Goal: Task Accomplishment & Management: Use online tool/utility

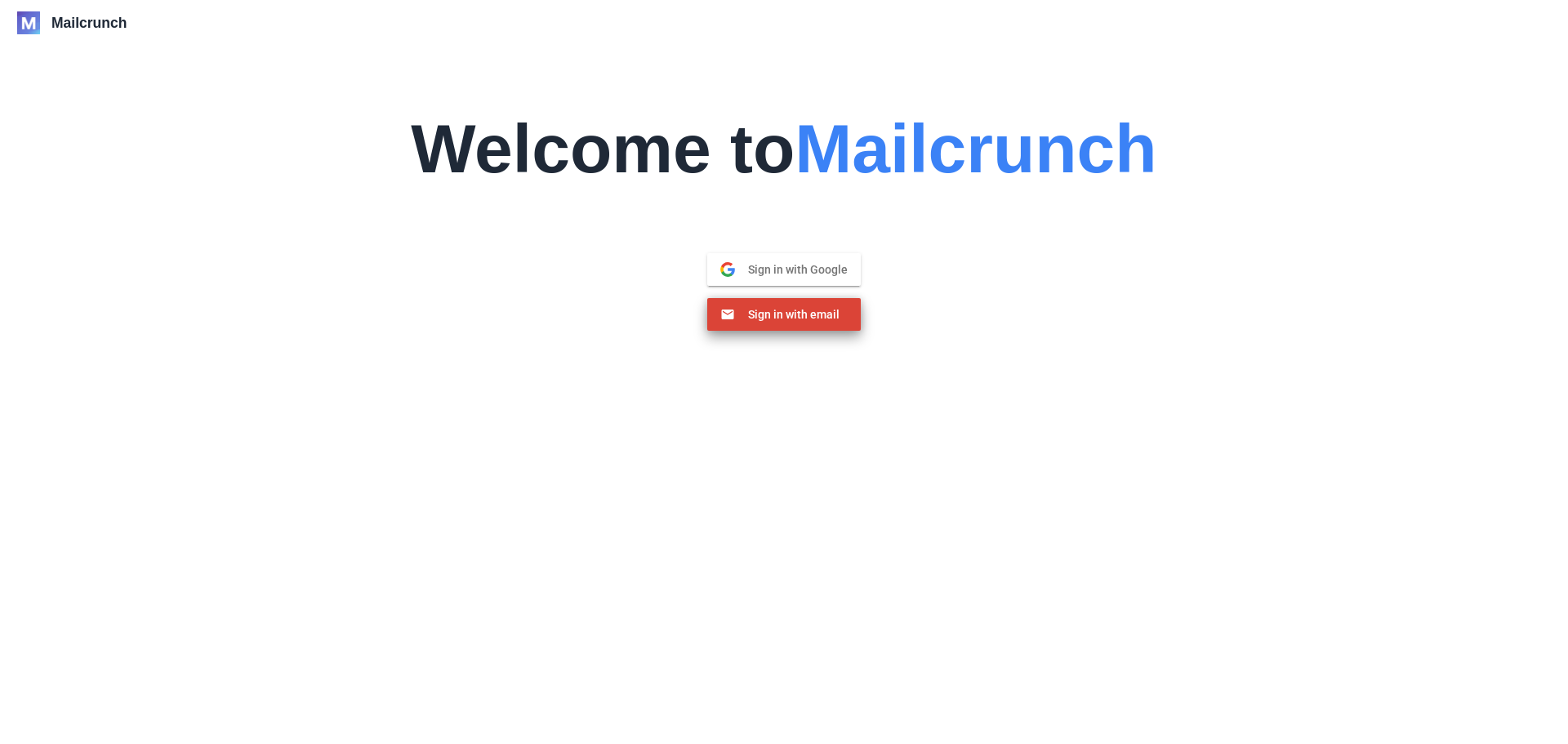
click at [765, 320] on span "Sign in with email" at bounding box center [787, 315] width 105 height 15
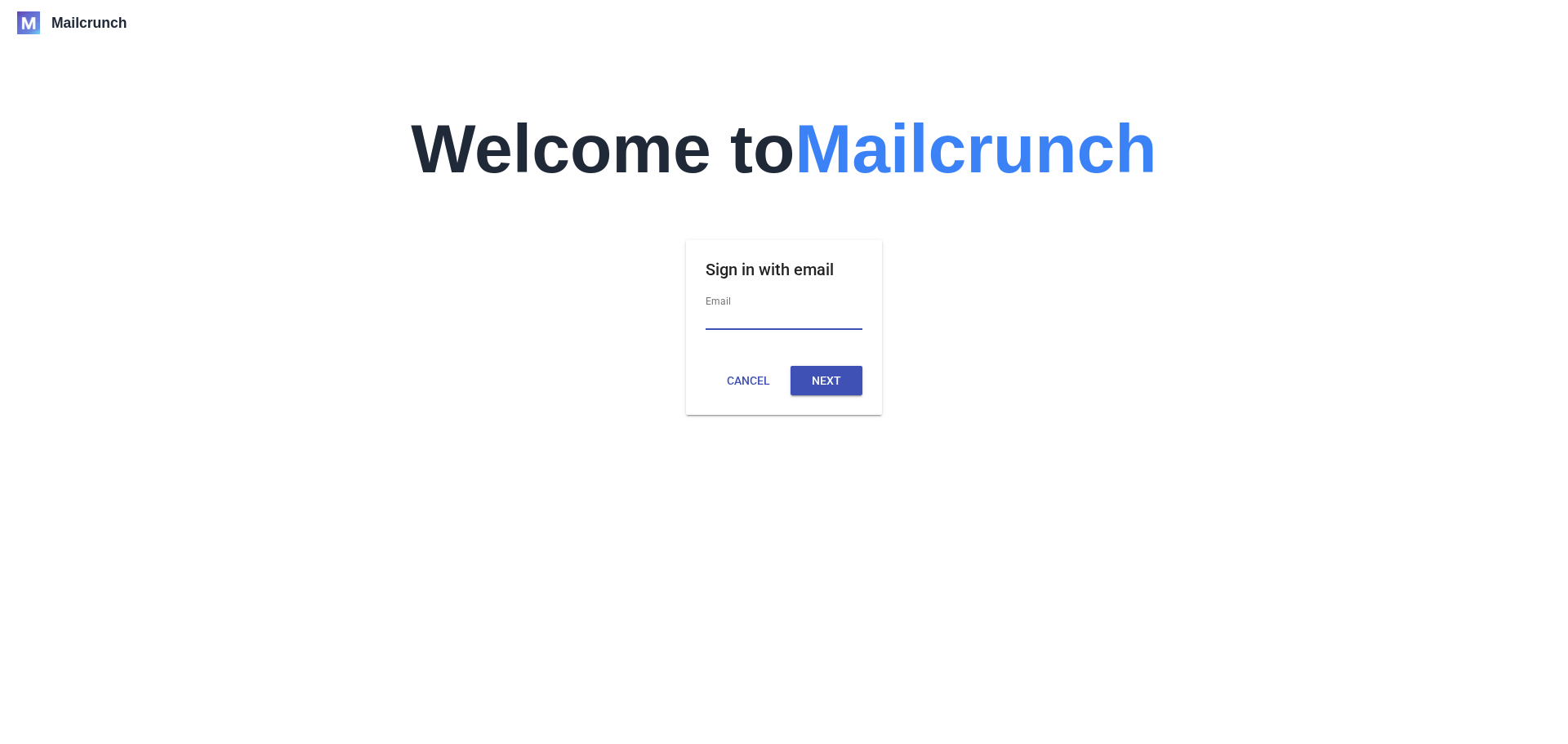
click at [765, 320] on input "Email" at bounding box center [784, 319] width 157 height 22
click at [768, 321] on input "Email" at bounding box center [784, 319] width 157 height 22
type input "**********"
click at [808, 380] on button "Next" at bounding box center [826, 380] width 72 height 29
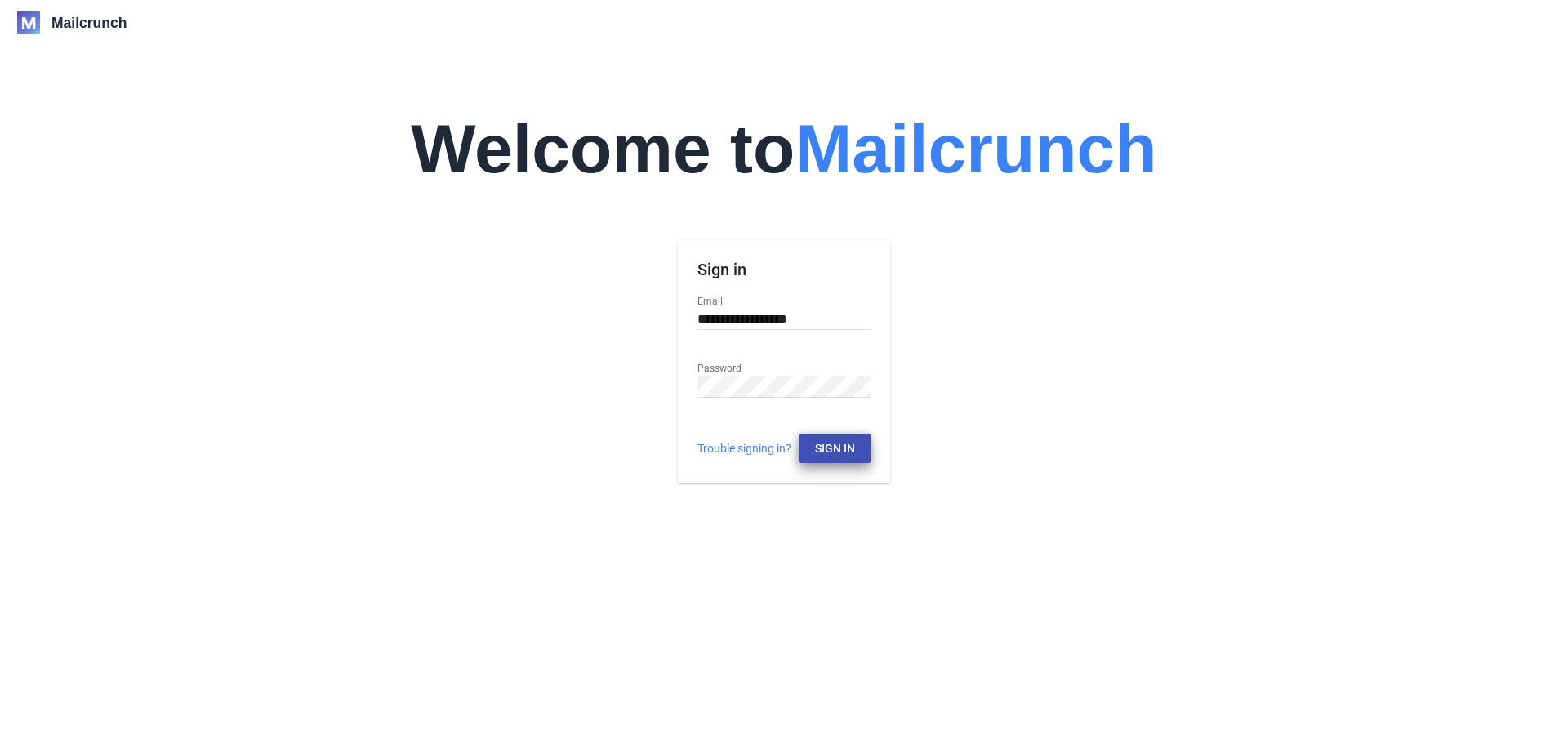
click at [826, 446] on button "Sign In" at bounding box center [834, 448] width 72 height 29
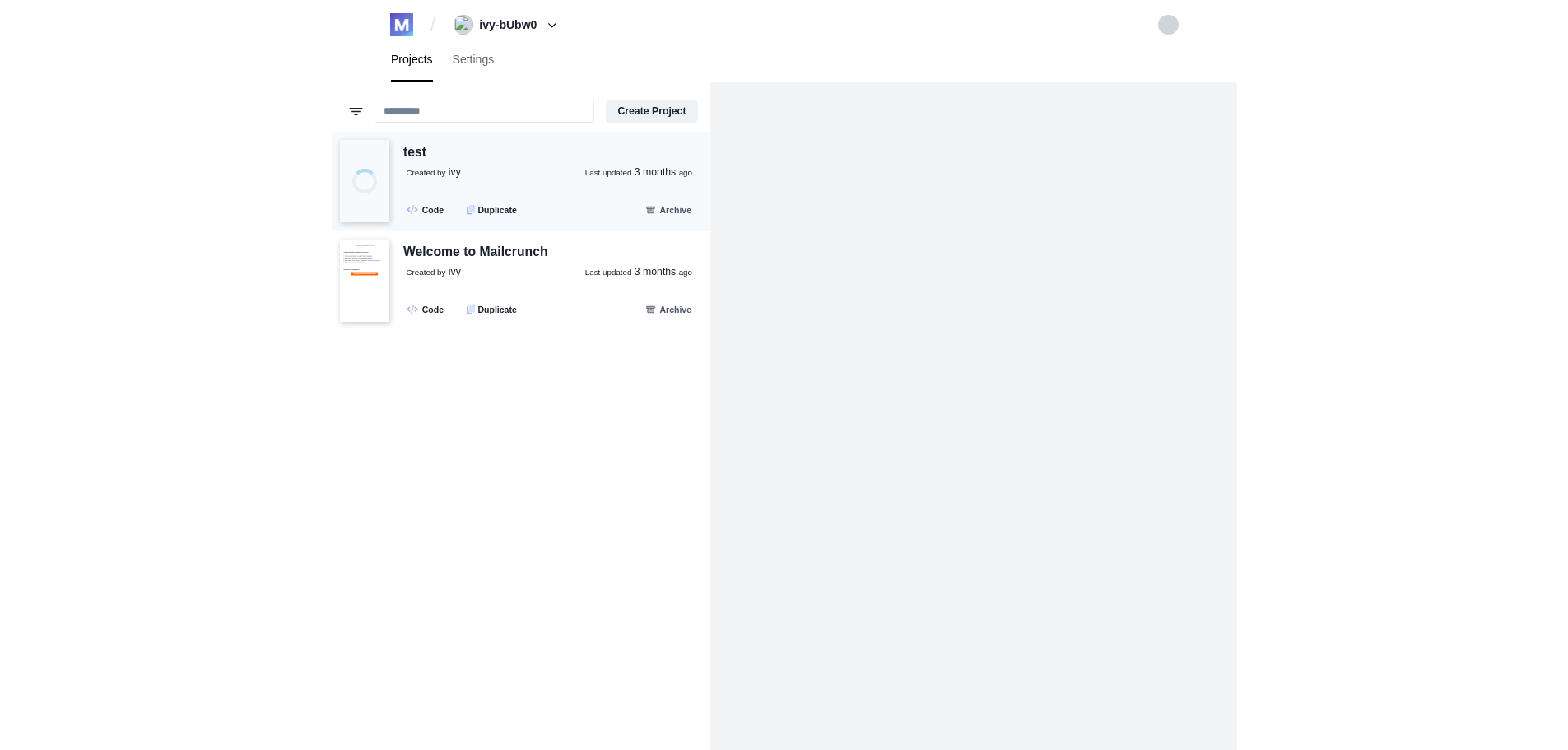
click at [521, 182] on div "test Created by [PERSON_NAME] Last updated [DATE] .fa-secondary{opacity:.4} Cod…" at bounding box center [545, 183] width 312 height 80
click at [501, 278] on p "Created by [PERSON_NAME] Last updated [DATE]" at bounding box center [557, 273] width 300 height 15
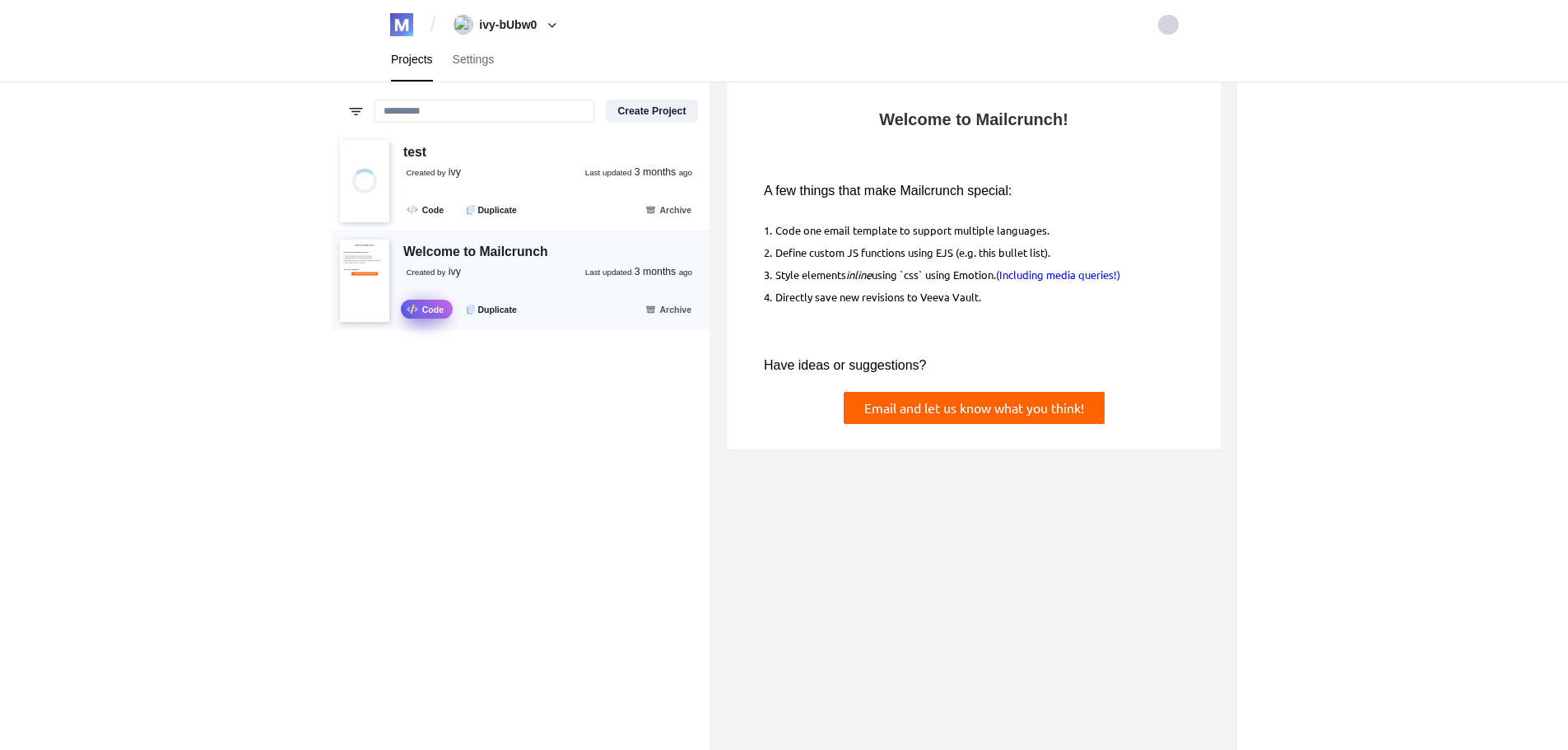
click at [419, 305] on link ".fa-secondary{opacity:.4} Code" at bounding box center [427, 309] width 52 height 19
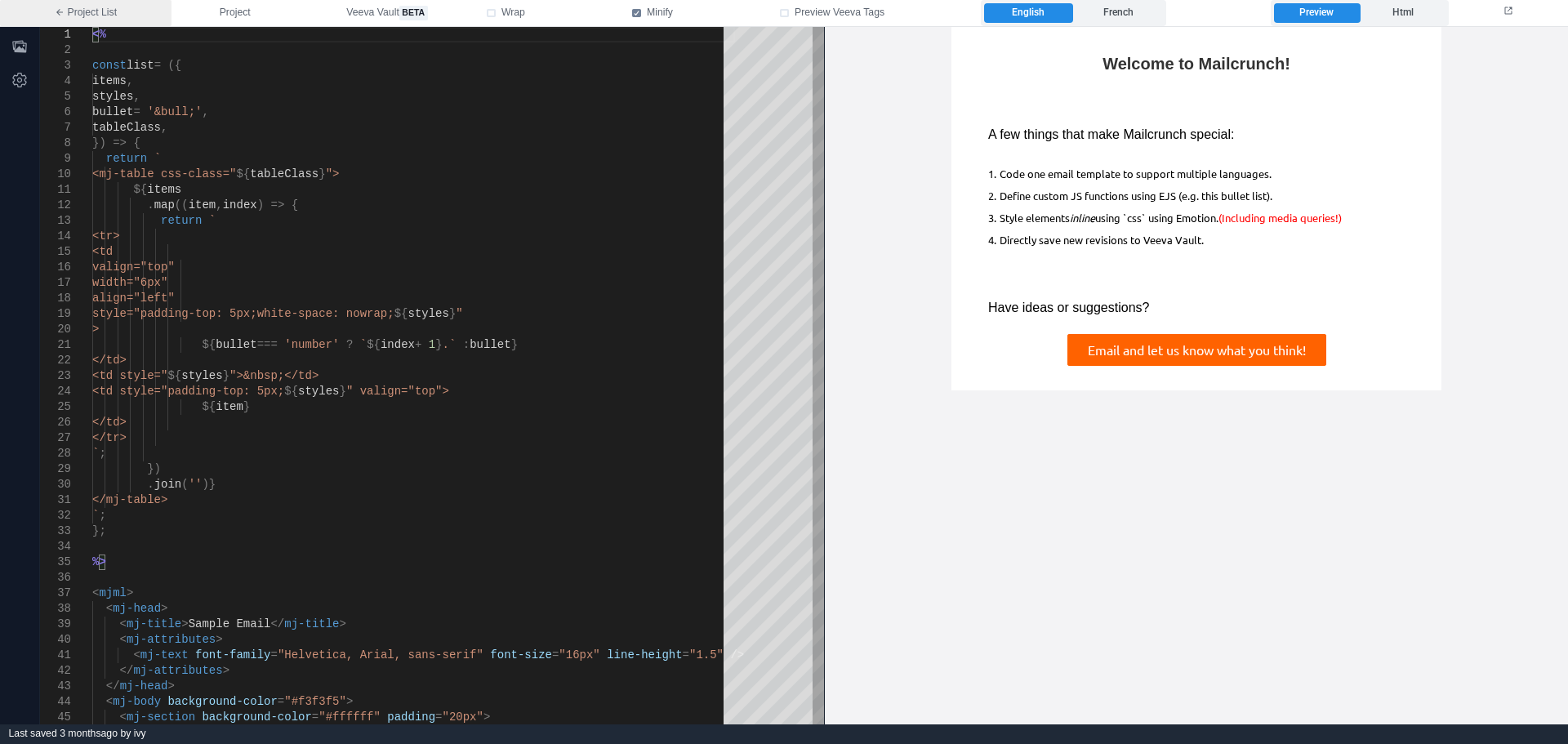
click at [64, 13] on icon at bounding box center [59, 12] width 9 height 9
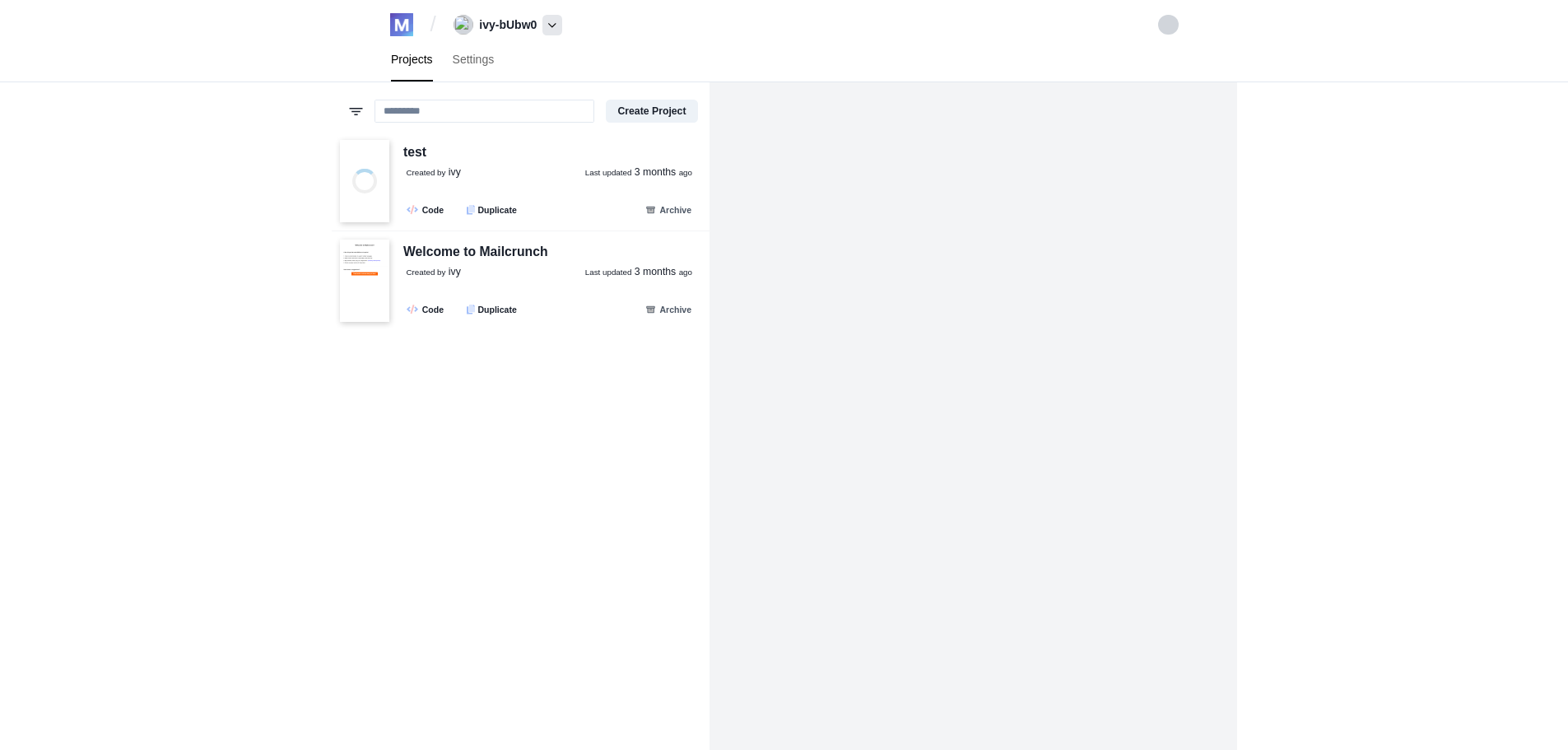
click at [552, 21] on icon at bounding box center [552, 26] width 9 height 10
click at [938, 19] on div "/ ivy-bUbw0 ivy-bUbw0 Create Team ivy [EMAIL_ADDRESS][DOMAIN_NAME] Logout" at bounding box center [784, 19] width 823 height 38
click at [1165, 20] on button at bounding box center [1169, 26] width 21 height 21
click at [419, 148] on div "test" at bounding box center [414, 153] width 23 height 21
click at [434, 206] on link ".fa-secondary{opacity:.4} Code" at bounding box center [427, 209] width 52 height 19
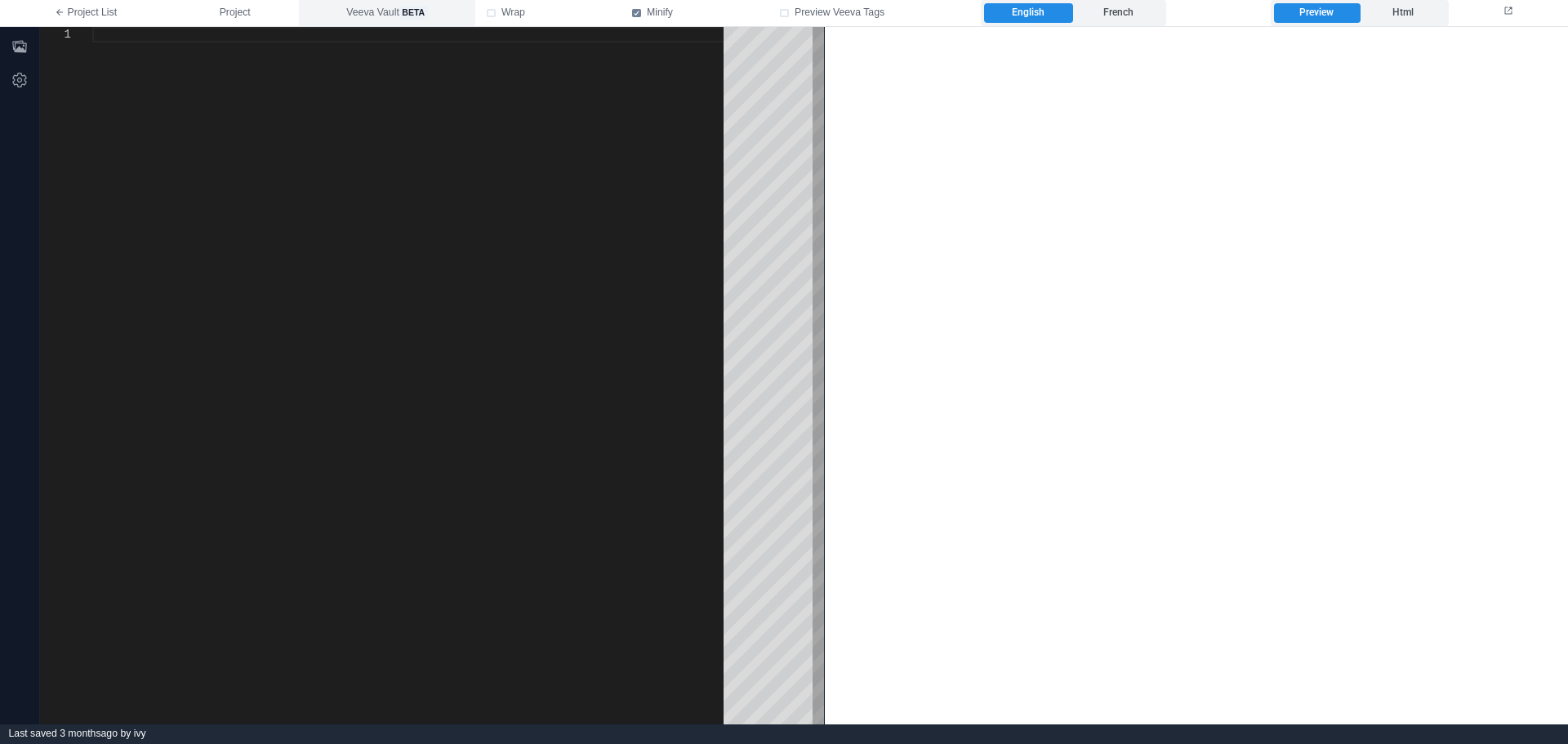
click at [349, 8] on span "Veeva Vault beta" at bounding box center [387, 13] width 81 height 15
click at [250, 13] on button "Project" at bounding box center [235, 13] width 127 height 26
click at [85, 12] on link "Project List" at bounding box center [86, 13] width 172 height 26
